Goal: Register for event/course

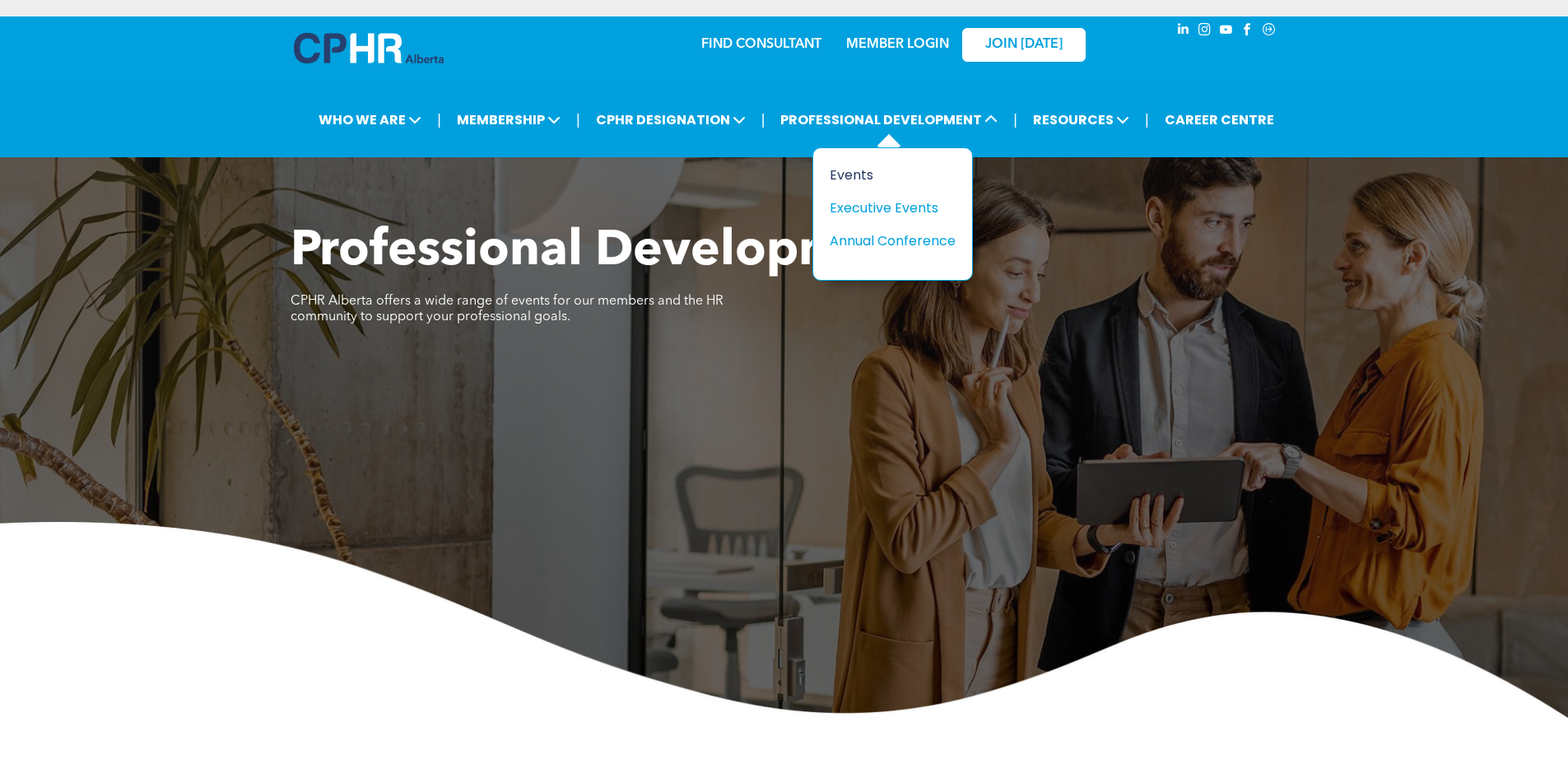
click at [861, 180] on div "Events" at bounding box center [886, 175] width 114 height 21
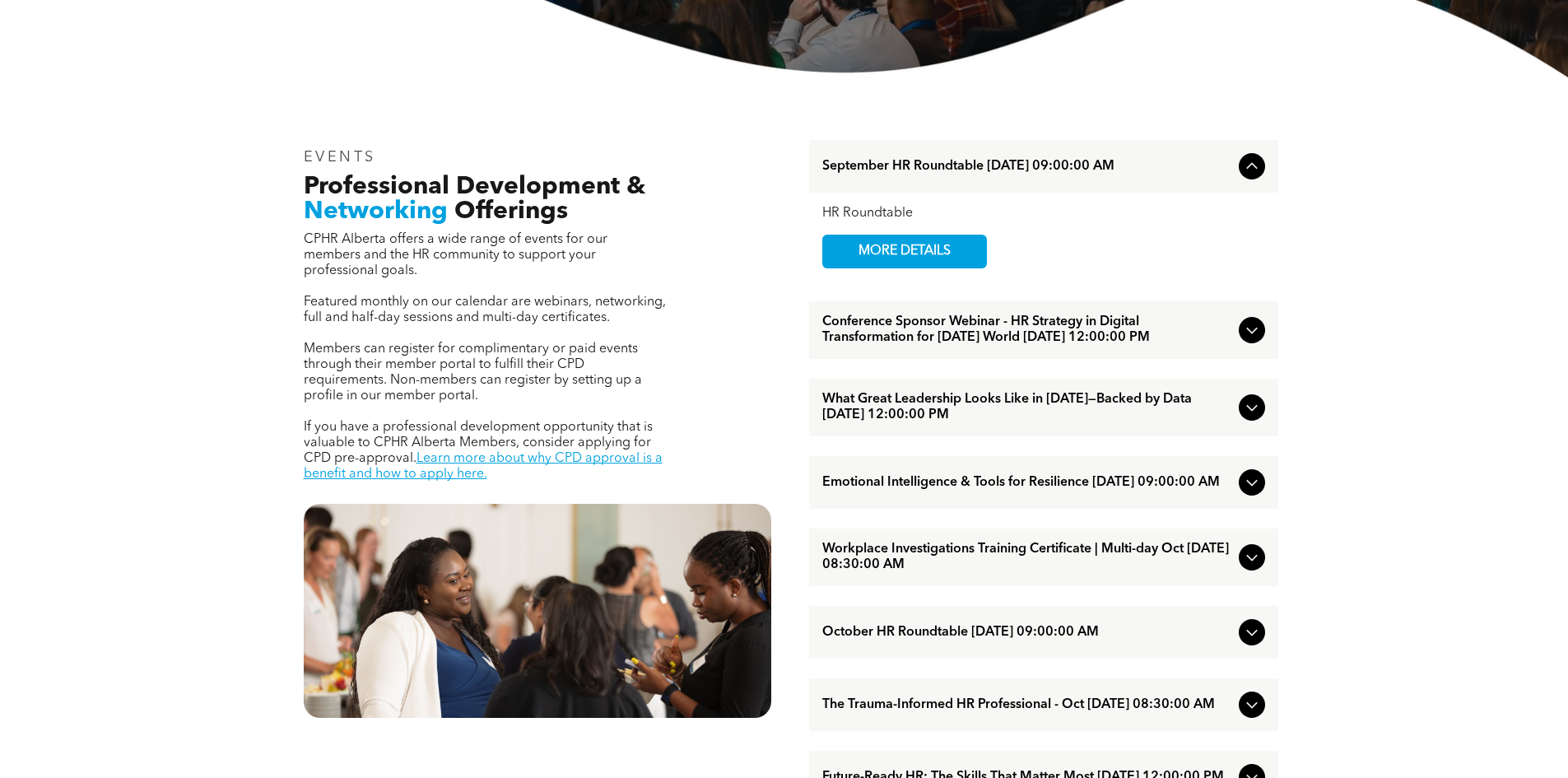
scroll to position [494, 0]
click at [1104, 162] on span "September HR Roundtable [DATE] 09:00:00 AM" at bounding box center [1026, 166] width 410 height 16
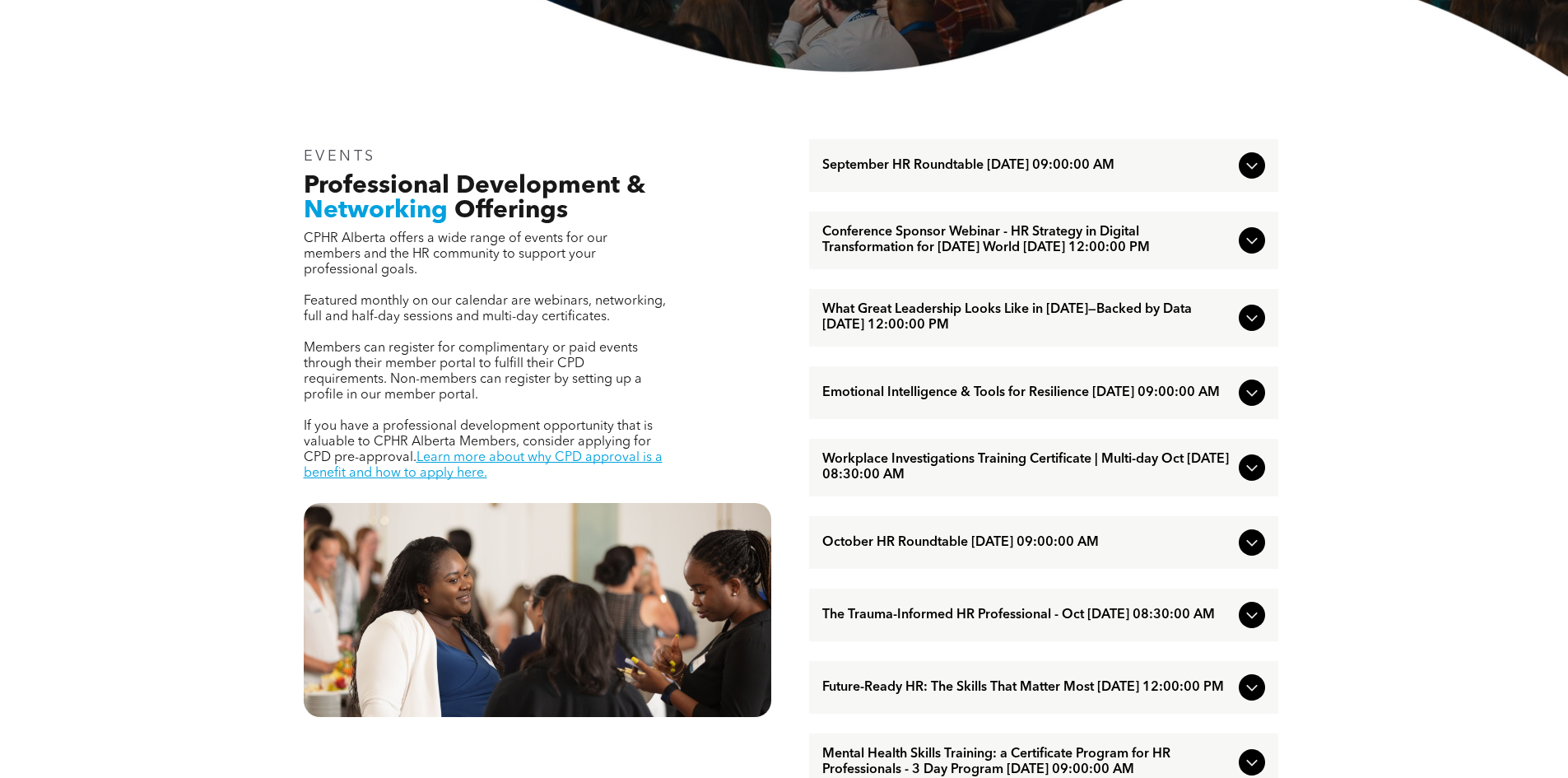
click at [1057, 157] on div "September HR Roundtable [DATE] 09:00:00 AM" at bounding box center [1043, 166] width 469 height 53
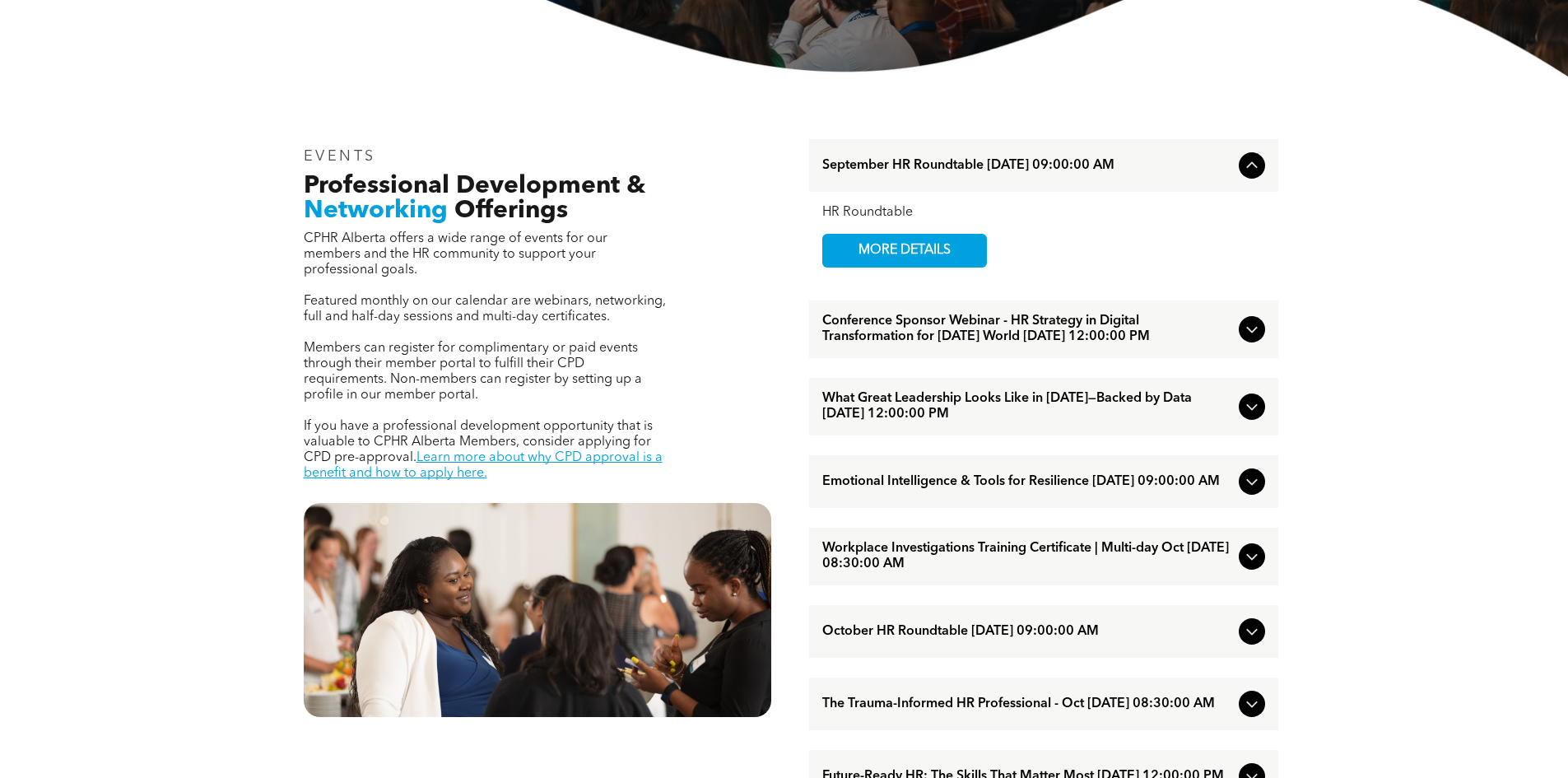
click at [884, 171] on span "September HR Roundtable [DATE] 09:00:00 AM" at bounding box center [1026, 166] width 410 height 16
